Goal: Find specific page/section: Find specific page/section

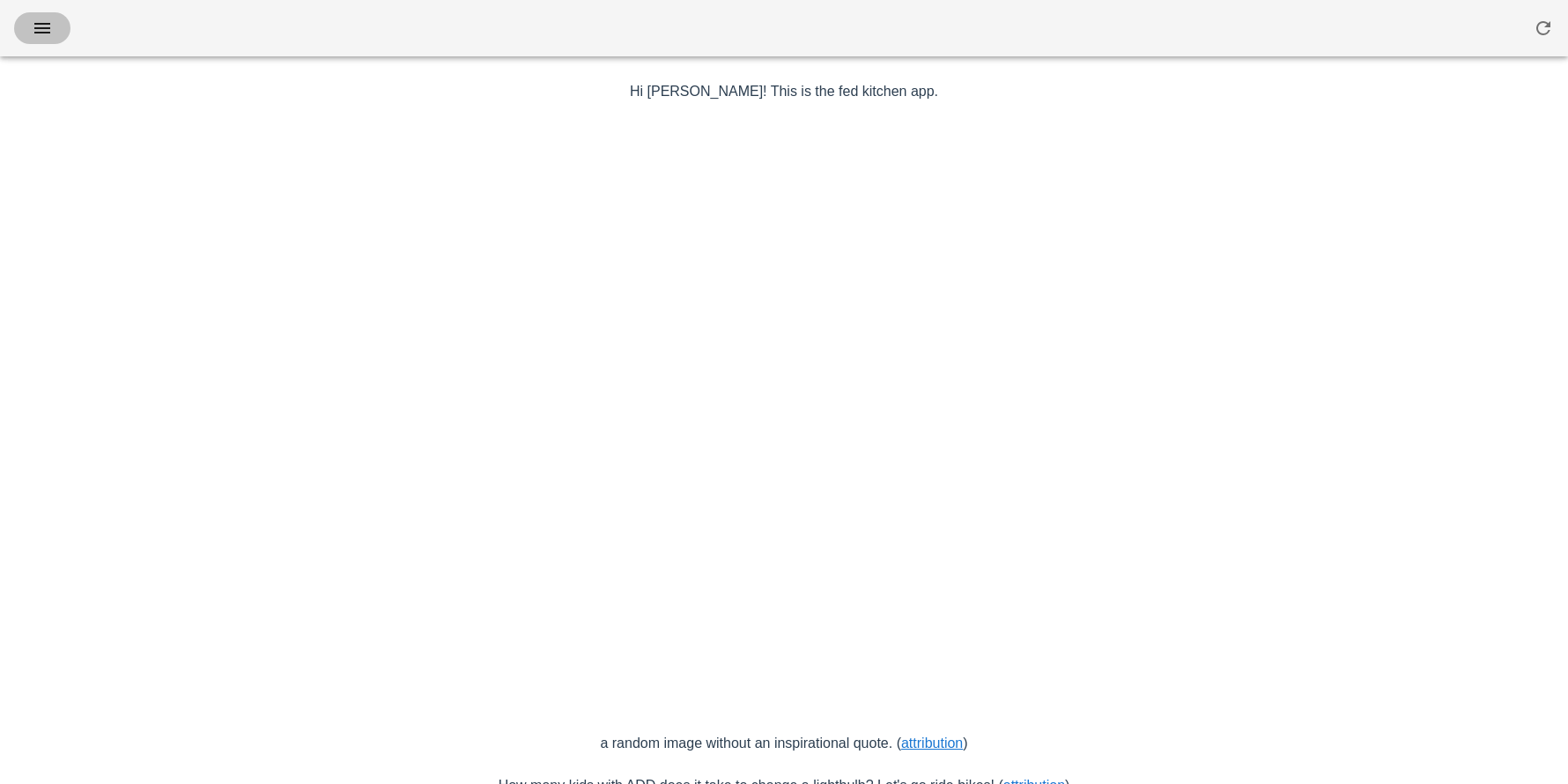
click at [45, 17] on icon "button" at bounding box center [42, 28] width 21 height 21
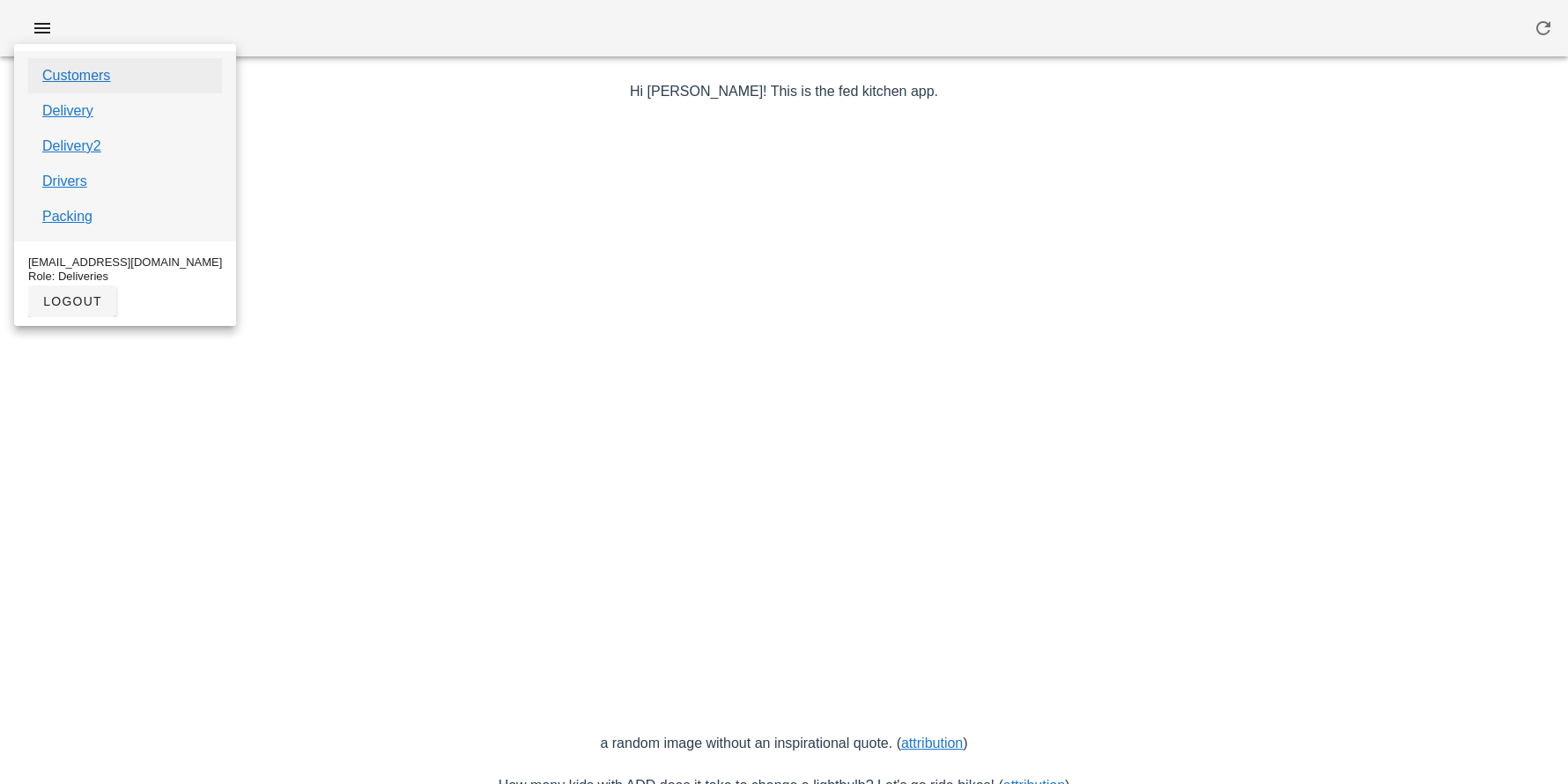
click at [80, 69] on link "Customers" at bounding box center [76, 76] width 68 height 21
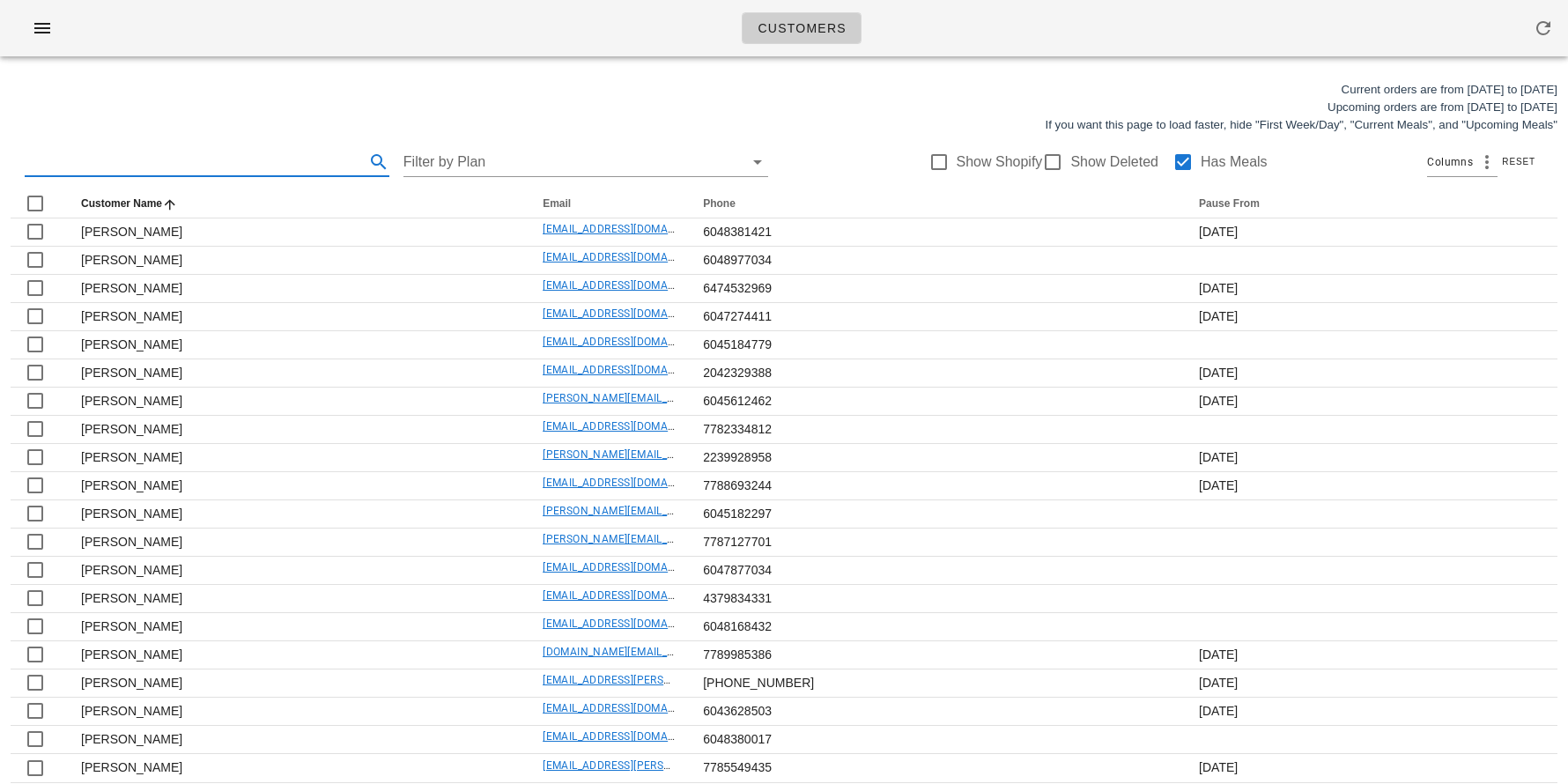
click at [102, 150] on input "text" at bounding box center [193, 161] width 337 height 28
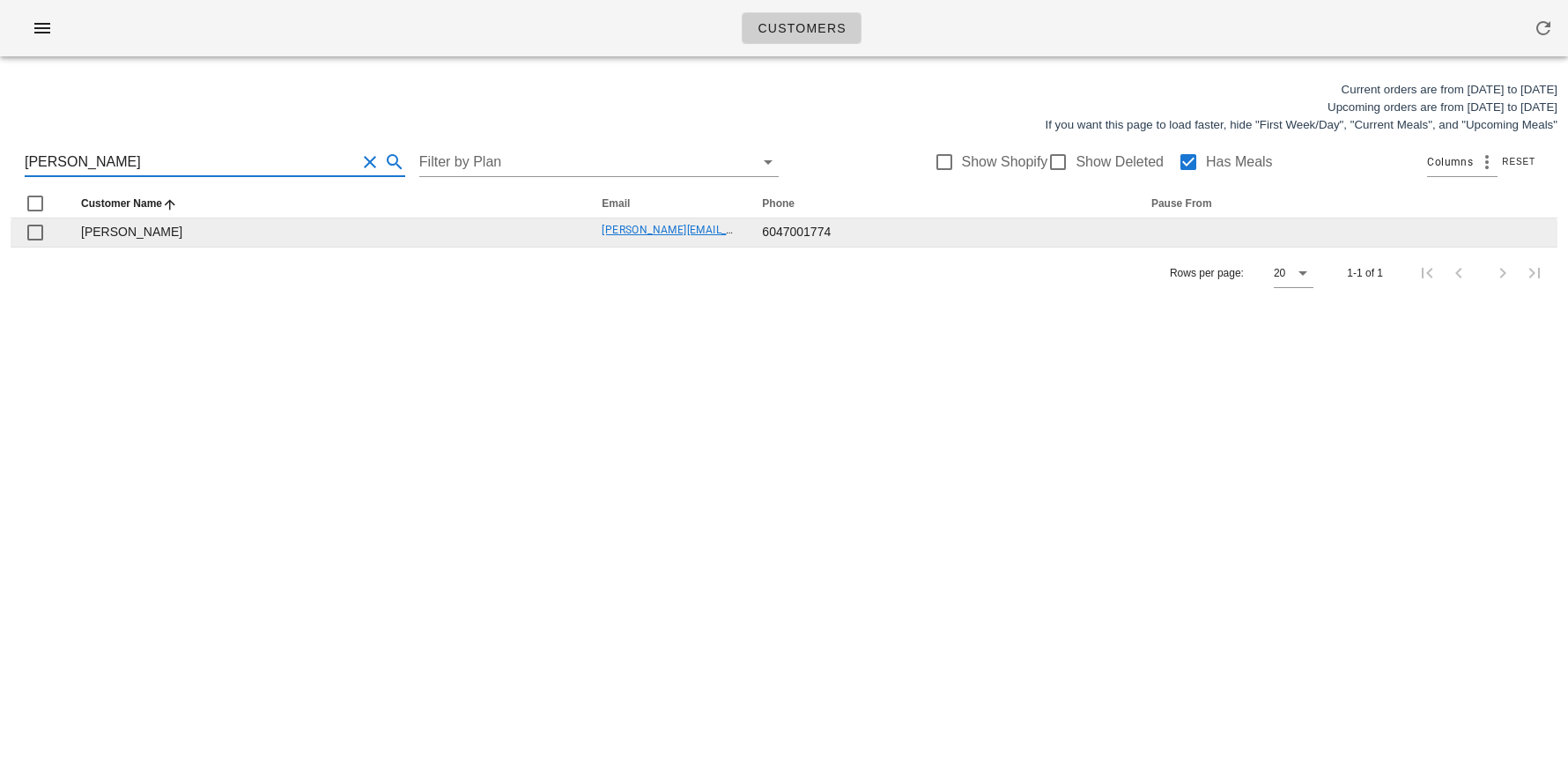
type input "[PERSON_NAME]"
drag, startPoint x: 579, startPoint y: 227, endPoint x: 729, endPoint y: 227, distance: 150.0
click at [729, 227] on tr "[PERSON_NAME] [PERSON_NAME][EMAIL_ADDRESS][PERSON_NAME][DOMAIN_NAME] 6047001774" at bounding box center [784, 231] width 1547 height 28
copy tr "[PERSON_NAME].[PERSON_NAME]@gmail.c"
